Goal: Information Seeking & Learning: Learn about a topic

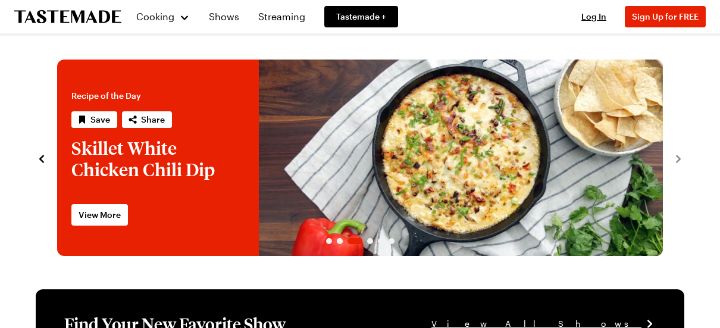
click at [57, 152] on link "Skillet White Chicken Chili Dip" at bounding box center [57, 158] width 0 height 196
